Goal: Find specific page/section: Find specific page/section

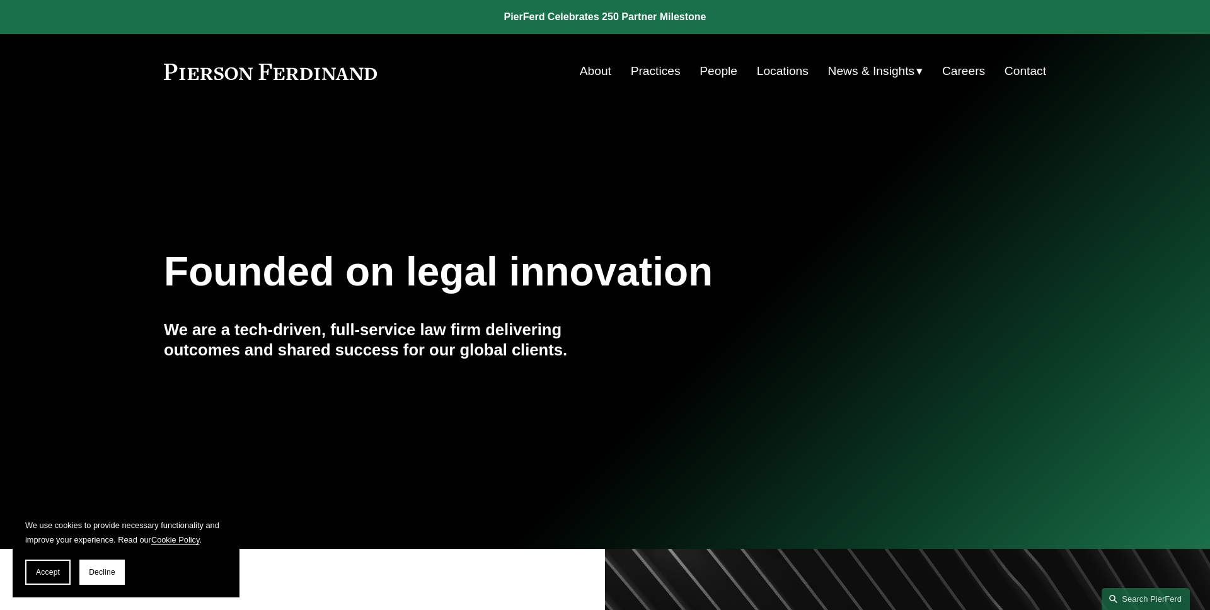
click at [787, 72] on link "Locations" at bounding box center [783, 71] width 52 height 24
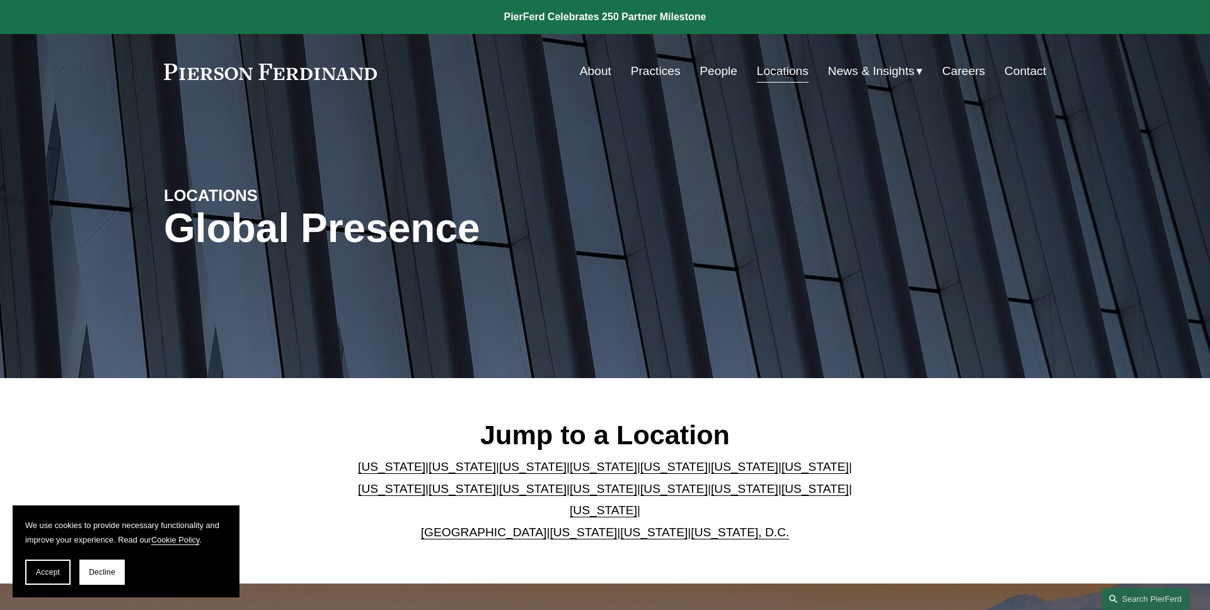
click at [787, 75] on link "Locations" at bounding box center [783, 71] width 52 height 24
click at [711, 473] on link "[US_STATE]" at bounding box center [744, 466] width 67 height 13
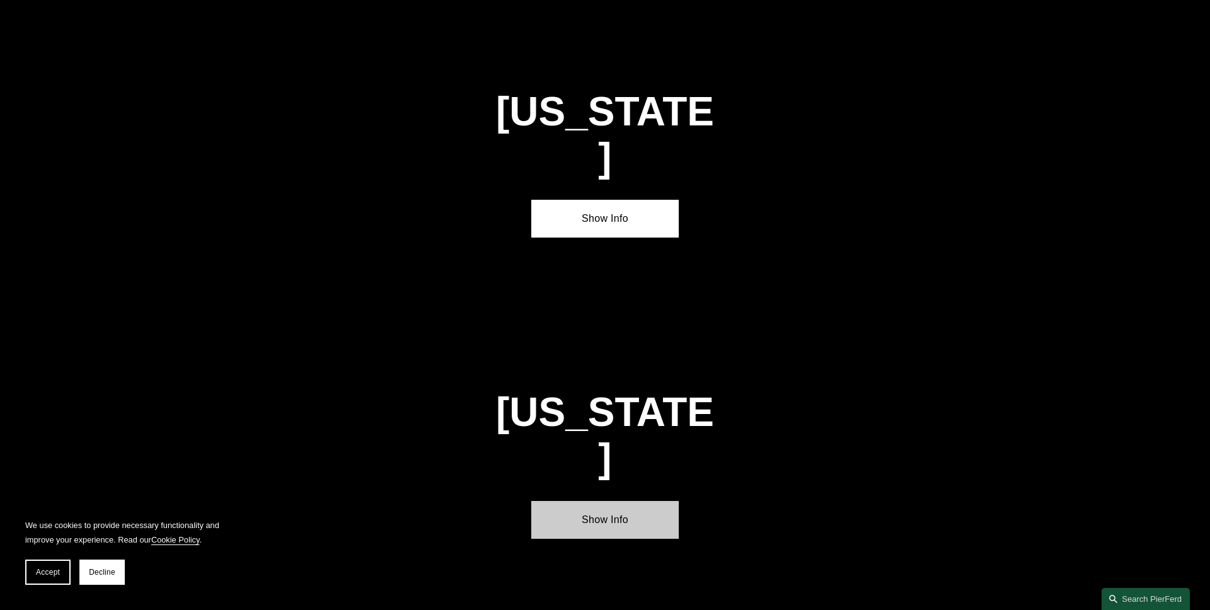
scroll to position [1907, 0]
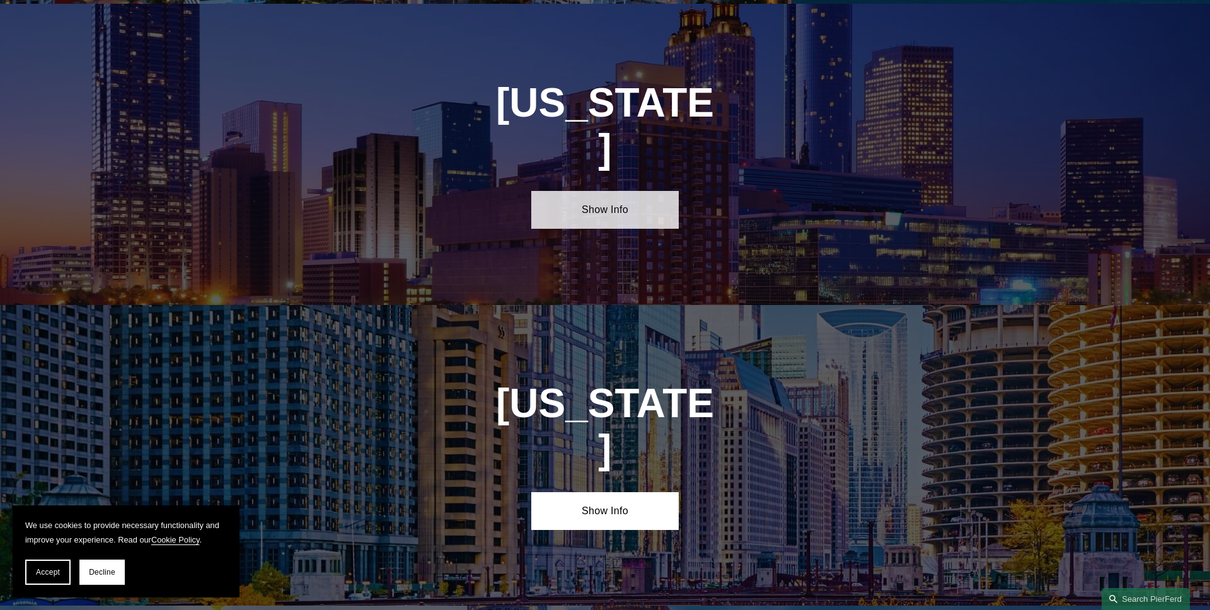
click at [571, 191] on link "Show Info" at bounding box center [604, 210] width 147 height 38
